Goal: Book appointment/travel/reservation

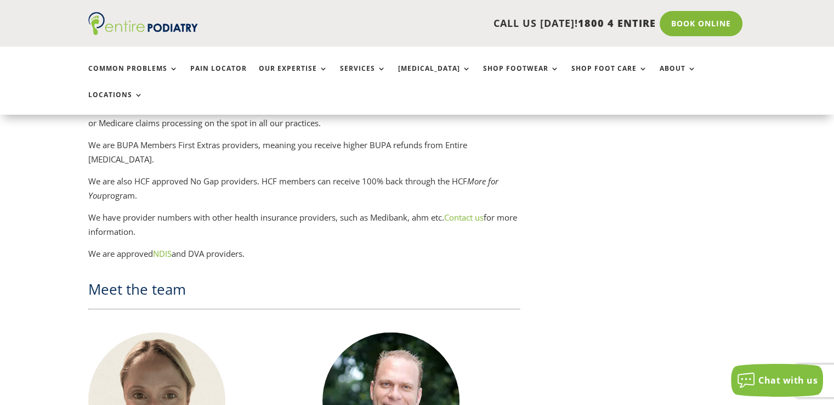
scroll to position [2499, 0]
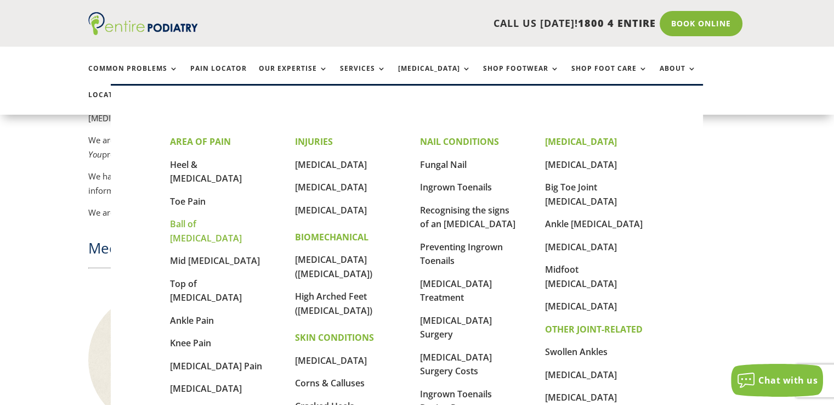
click at [204, 218] on link "Ball of [MEDICAL_DATA]" at bounding box center [206, 231] width 72 height 26
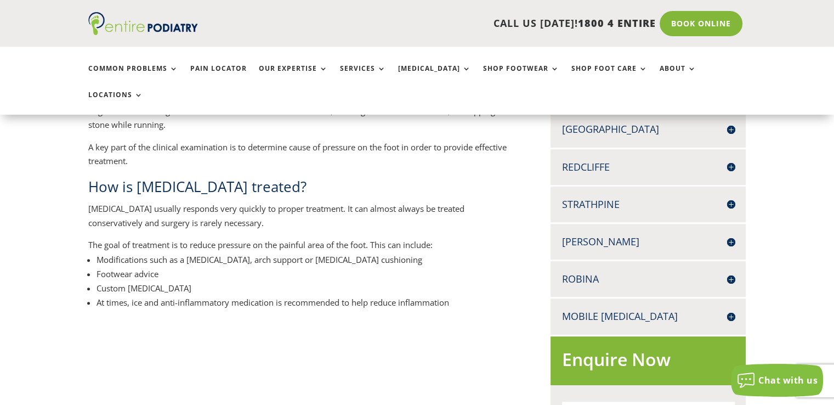
scroll to position [439, 0]
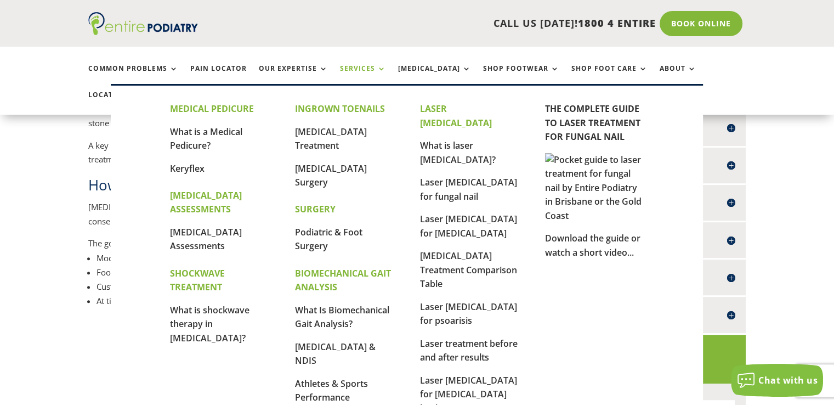
click at [340, 66] on link "Services" at bounding box center [363, 77] width 46 height 24
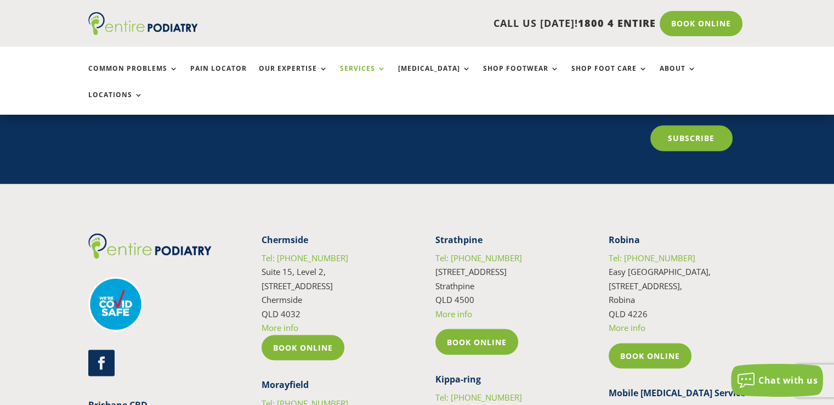
scroll to position [2065, 0]
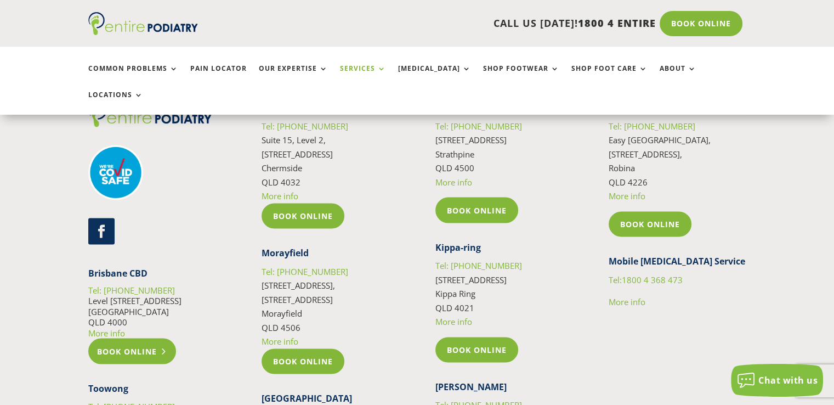
click at [133, 338] on link "Book Online" at bounding box center [132, 350] width 88 height 25
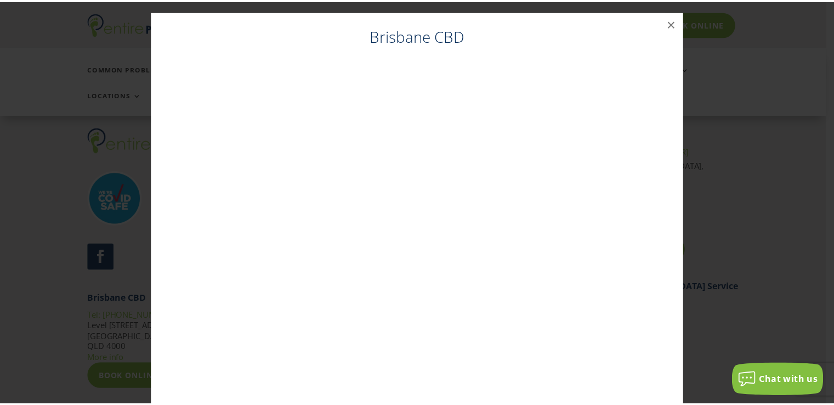
scroll to position [2035, 0]
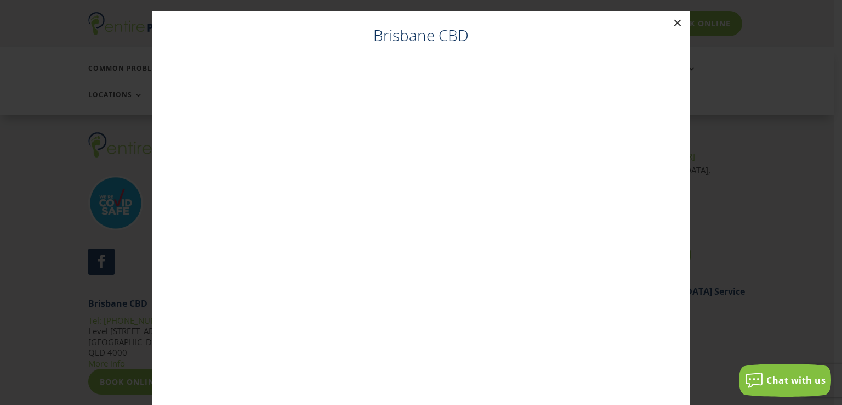
click at [673, 24] on button "×" at bounding box center [677, 23] width 24 height 24
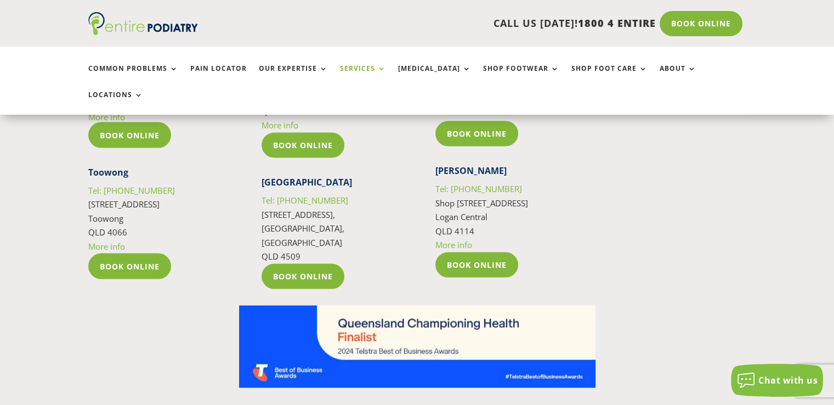
scroll to position [2299, 0]
